Goal: Task Accomplishment & Management: Complete application form

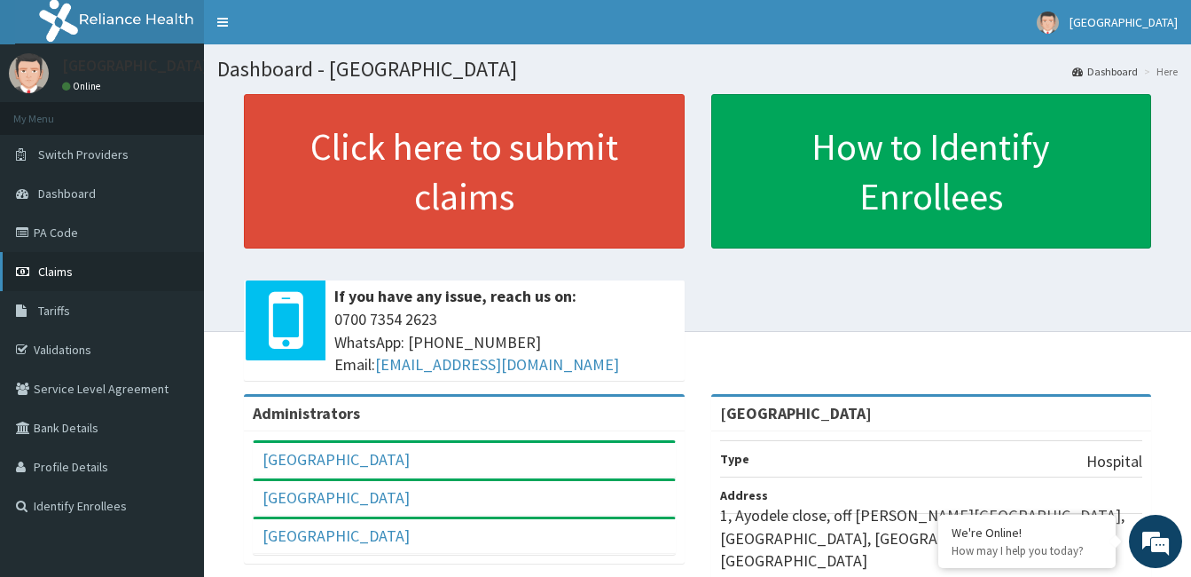
click at [40, 272] on span "Claims" at bounding box center [55, 271] width 35 height 16
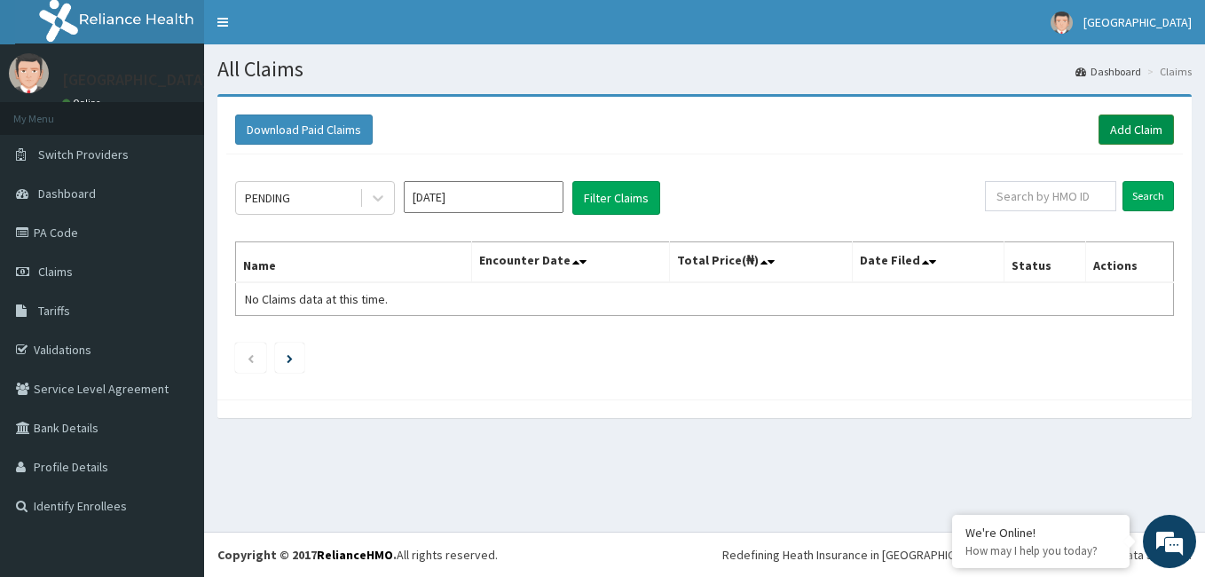
click at [1133, 127] on link "Add Claim" at bounding box center [1135, 129] width 75 height 30
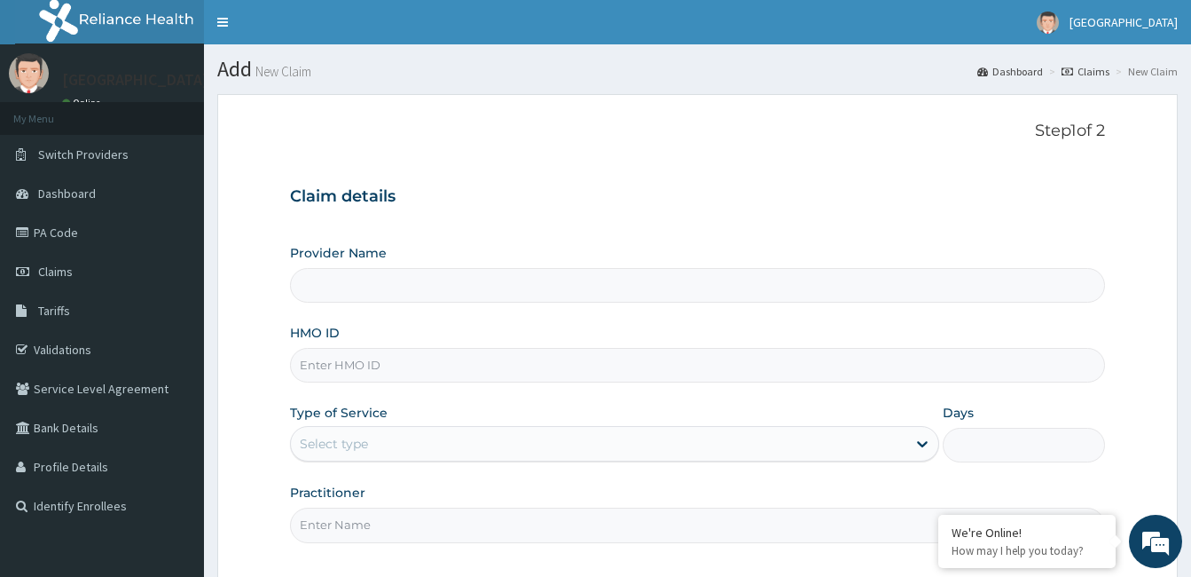
type input "Ayodele Medical Centre"
